Goal: Task Accomplishment & Management: Manage account settings

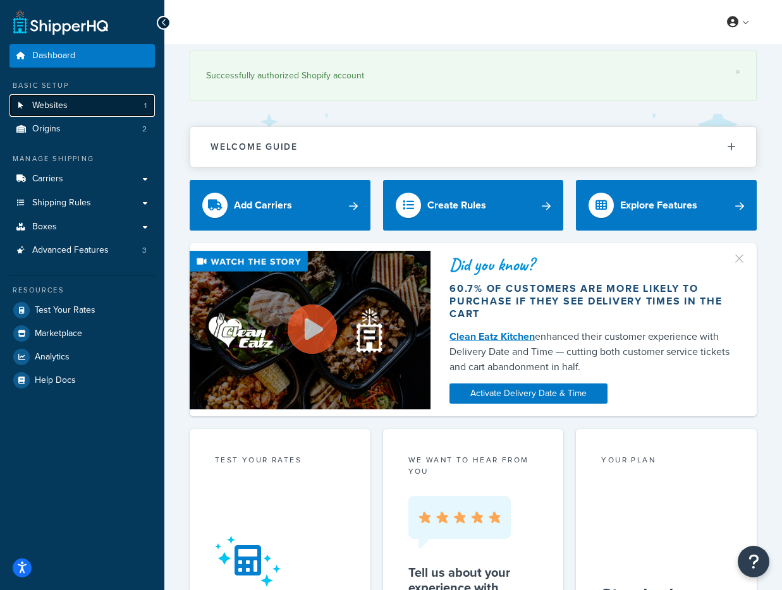
click at [83, 101] on link "Websites 1" at bounding box center [81, 105] width 145 height 23
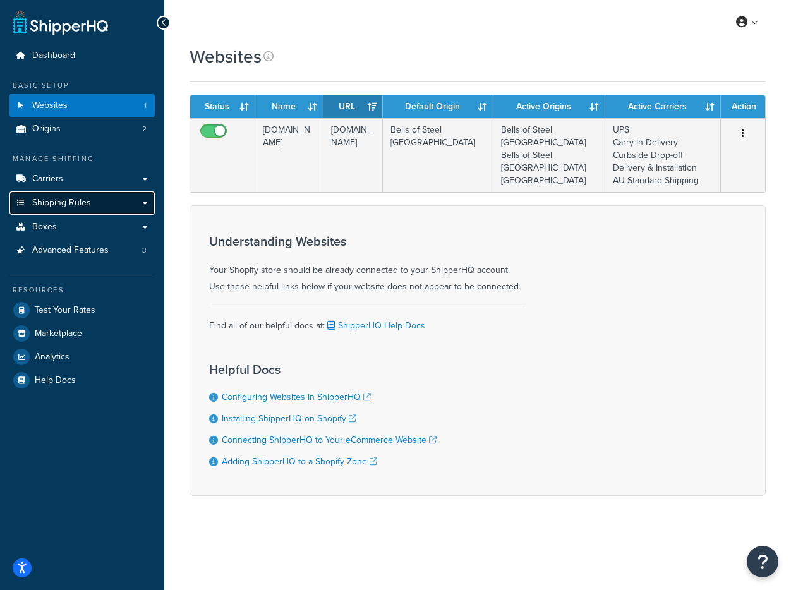
click at [85, 198] on span "Shipping Rules" at bounding box center [61, 203] width 59 height 11
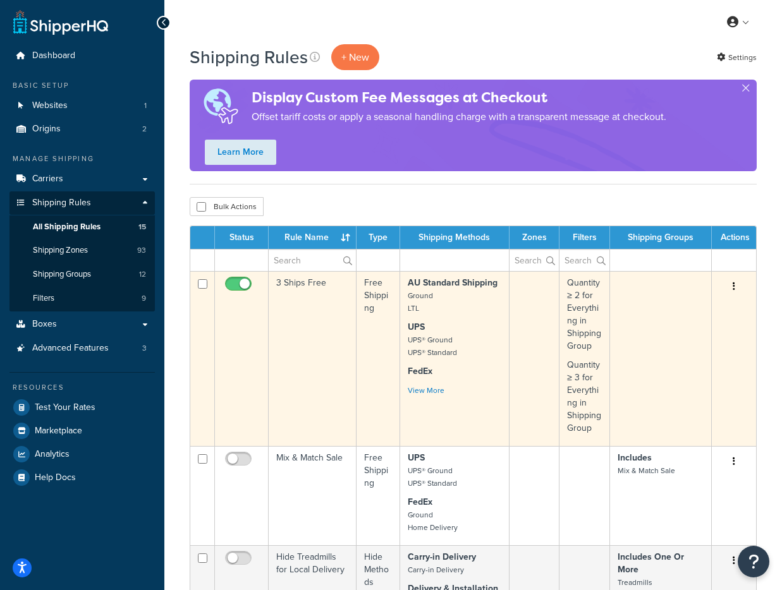
click at [306, 334] on td "3 Ships Free" at bounding box center [313, 358] width 88 height 175
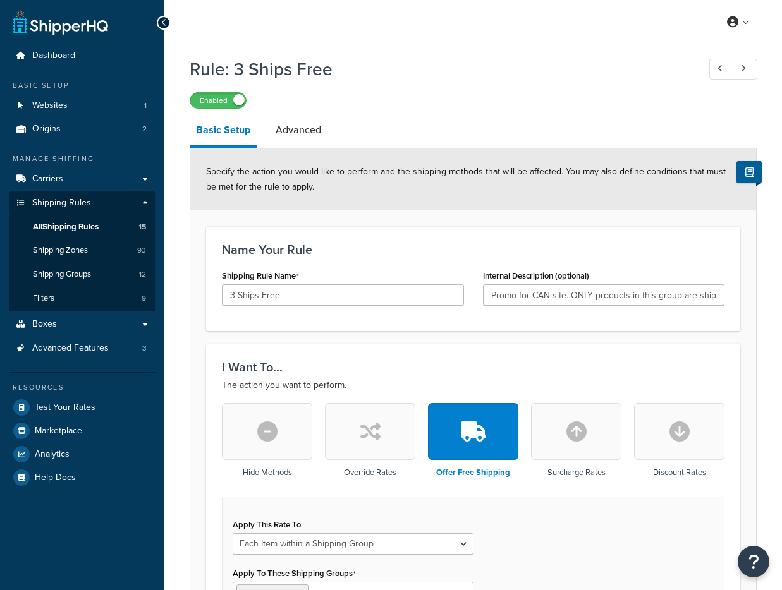
select select "ITEM"
drag, startPoint x: 602, startPoint y: 294, endPoint x: 789, endPoint y: 300, distance: 187.8
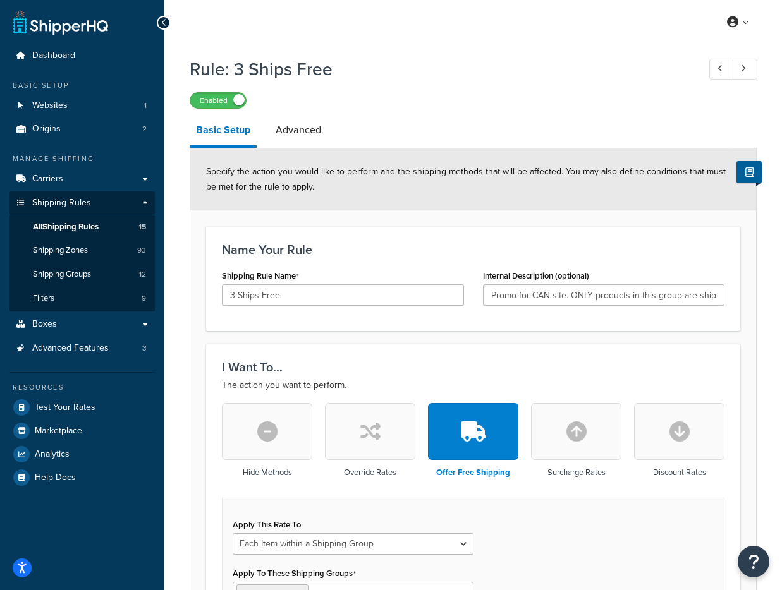
click at [657, 327] on div "Name Your Rule Shipping Rule Name 3 Ships Free Internal Description (optional) …" at bounding box center [473, 278] width 534 height 105
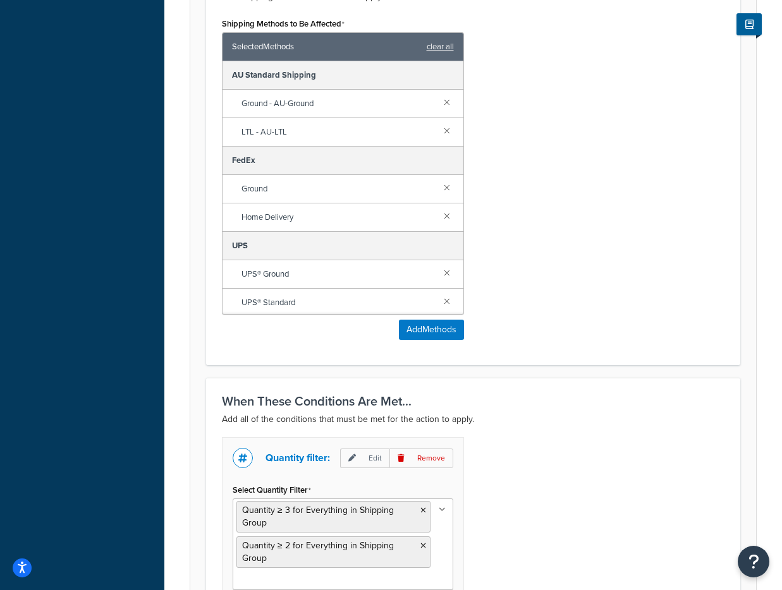
scroll to position [930, 0]
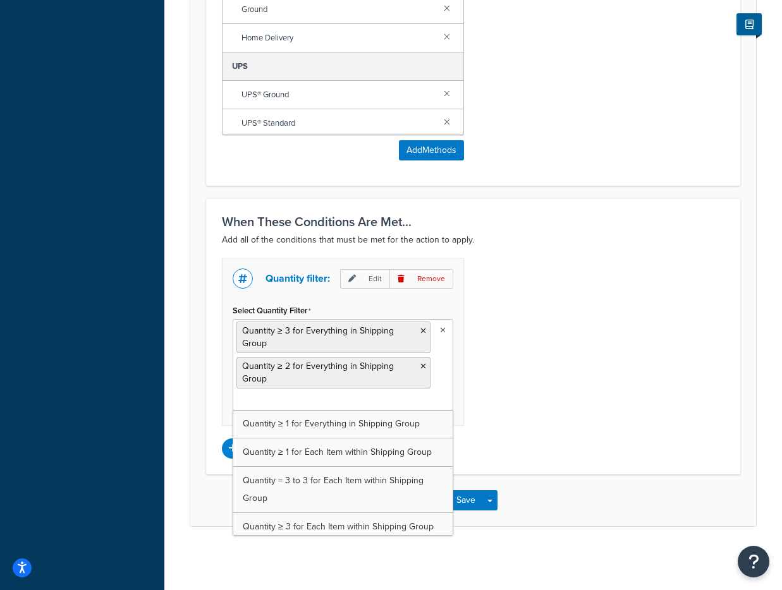
click at [440, 328] on icon at bounding box center [443, 331] width 6 height 8
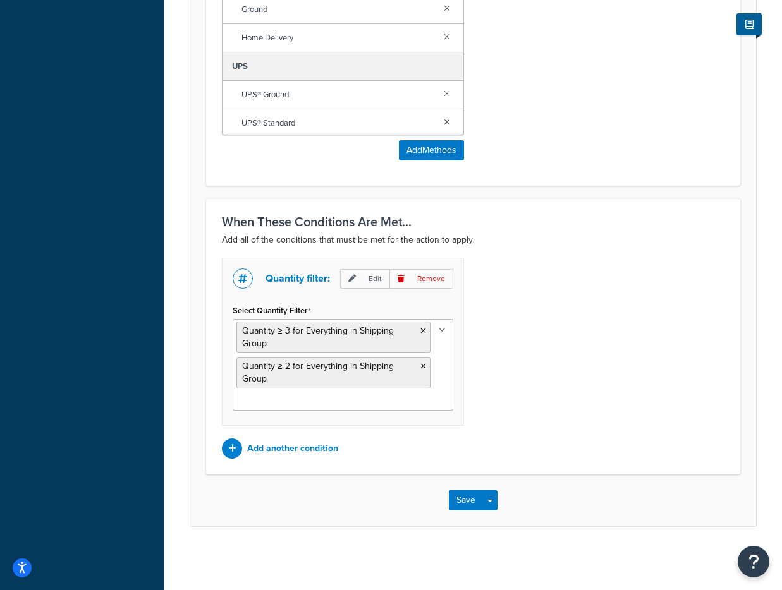
click at [440, 328] on icon at bounding box center [442, 331] width 7 height 8
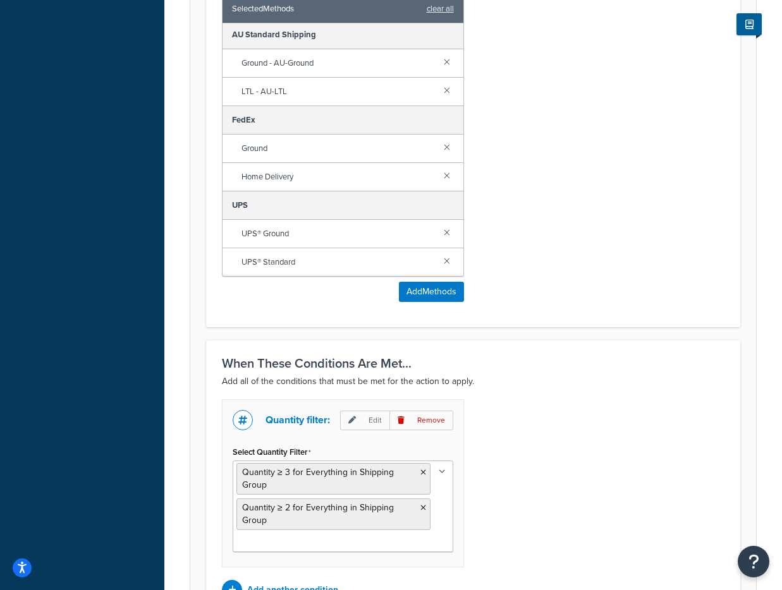
scroll to position [927, 0]
